Goal: Information Seeking & Learning: Understand process/instructions

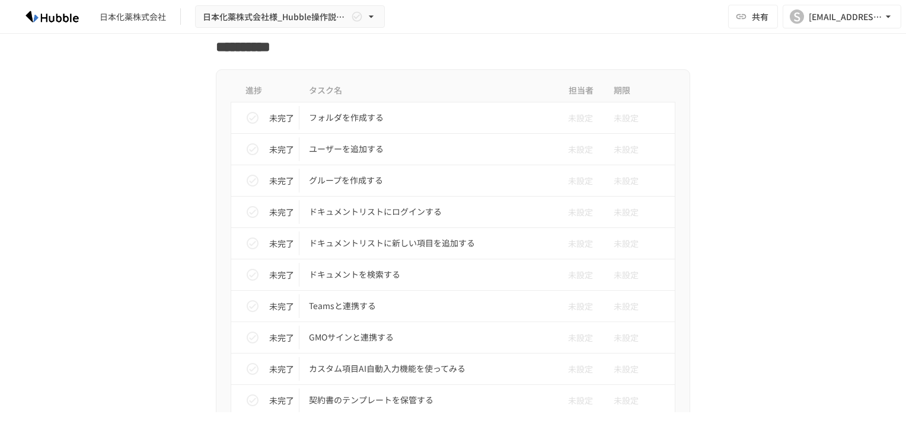
scroll to position [1437, 0]
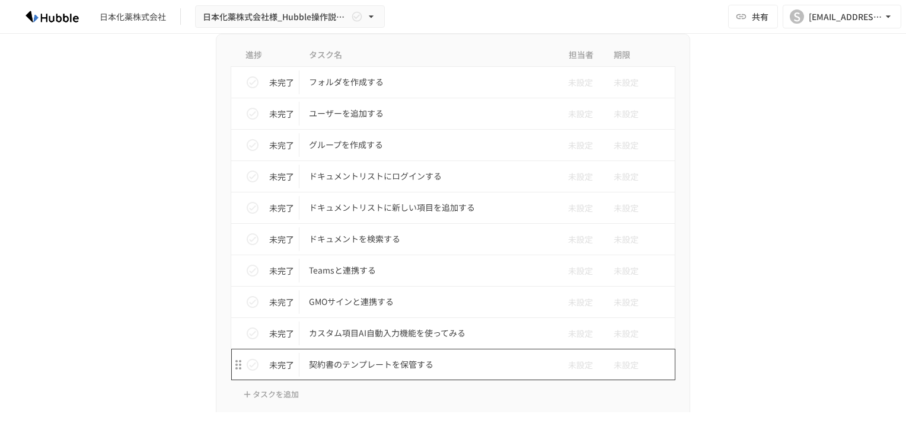
click at [383, 359] on p "契約書のテンプレートを保管する" at bounding box center [428, 364] width 238 height 15
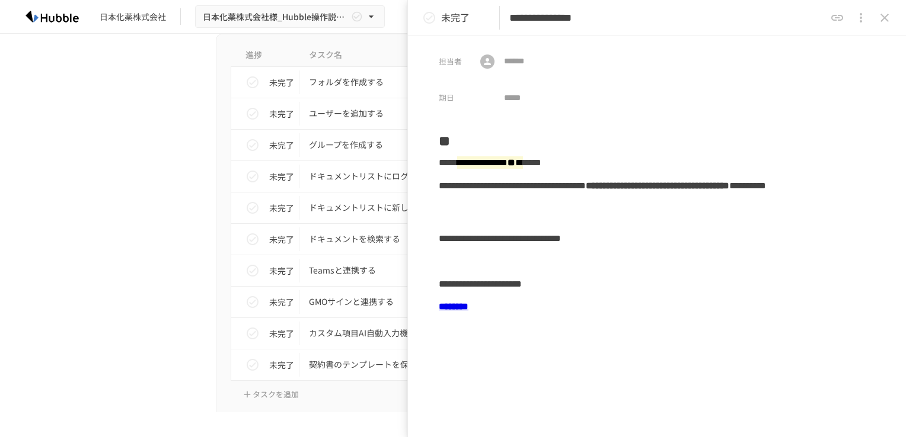
click at [886, 15] on icon "close drawer" at bounding box center [884, 18] width 8 height 8
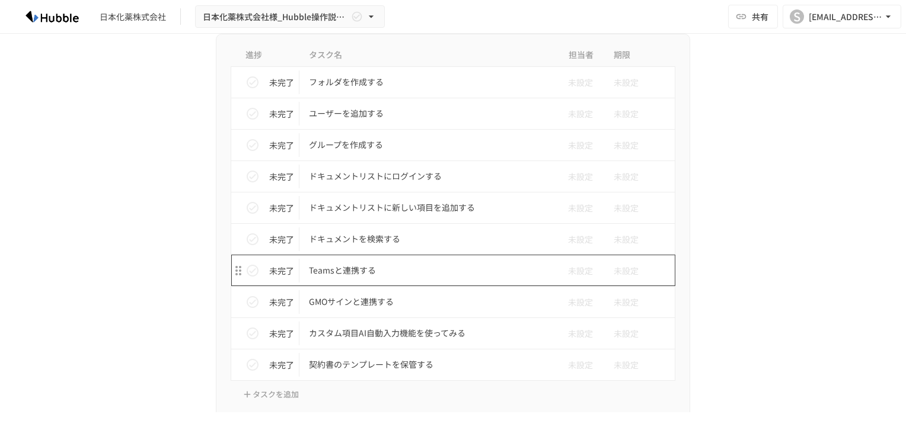
click at [326, 263] on p "Teamsと連携する" at bounding box center [428, 270] width 238 height 15
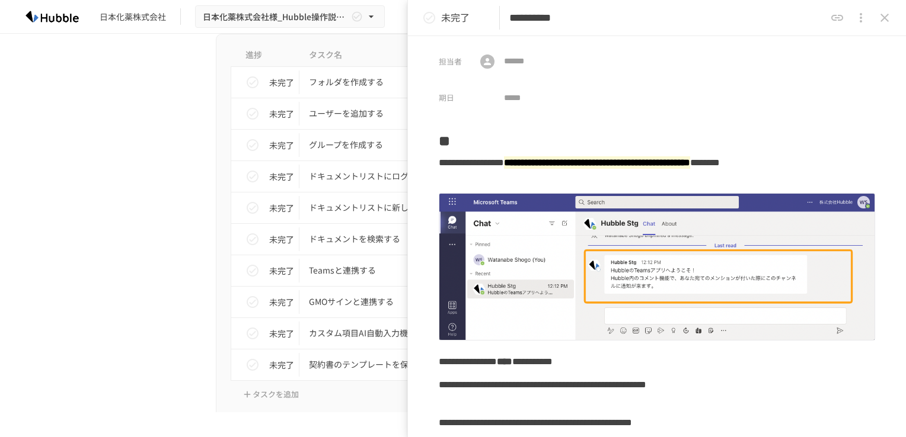
click at [884, 13] on icon "close drawer" at bounding box center [884, 18] width 14 height 14
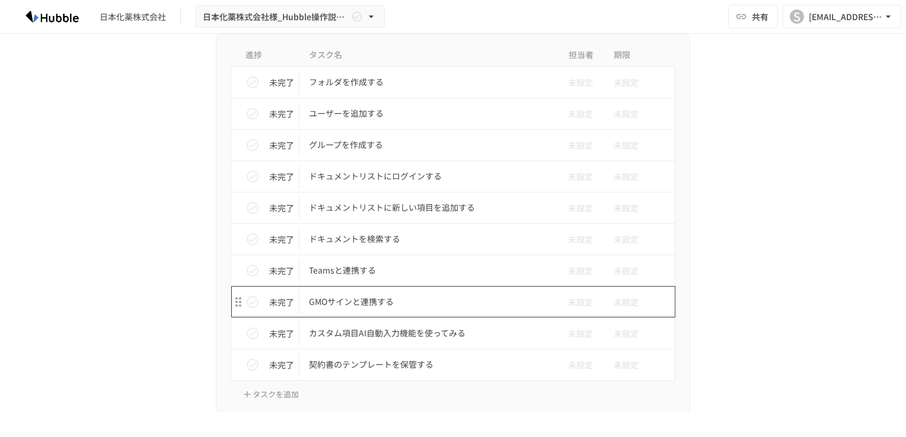
click at [327, 295] on p "GMOサインと連携する" at bounding box center [428, 302] width 238 height 15
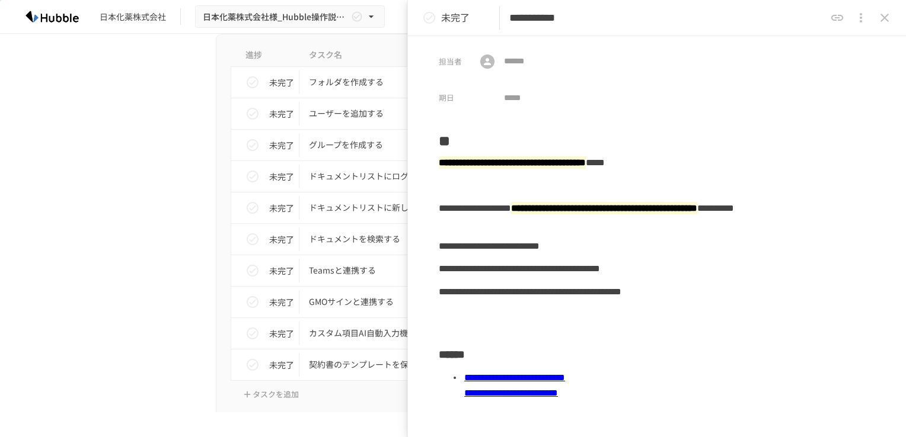
click at [882, 15] on icon "close drawer" at bounding box center [884, 18] width 8 height 8
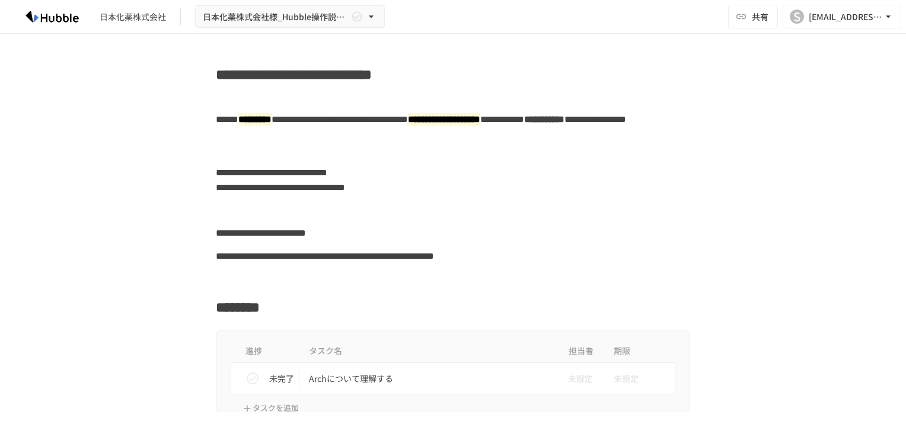
scroll to position [356, 0]
